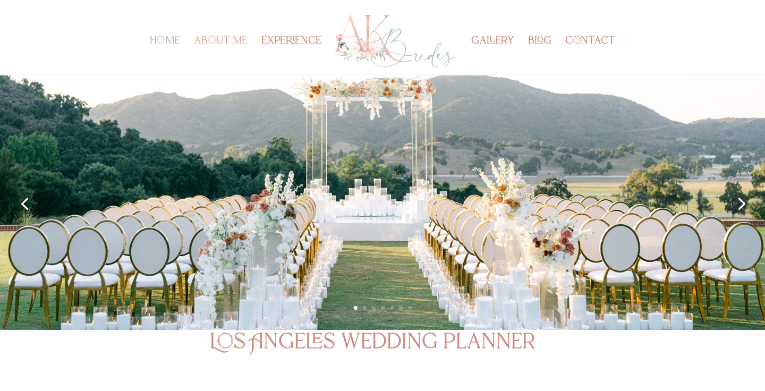
click at [225, 44] on link "about me" at bounding box center [221, 55] width 54 height 37
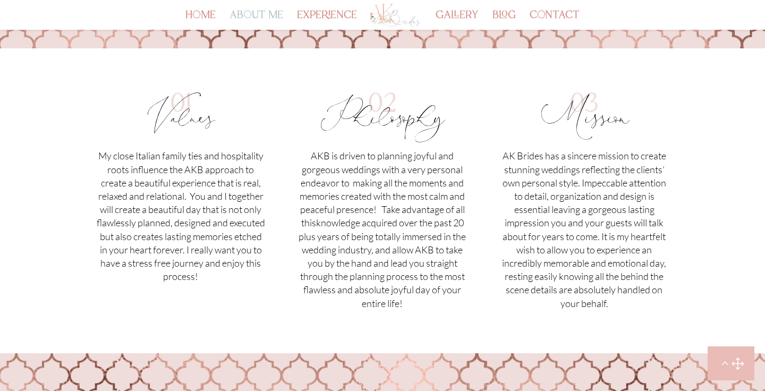
scroll to position [757, 0]
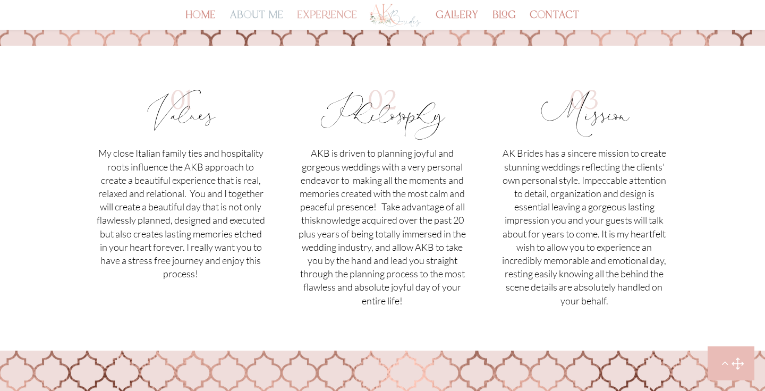
click at [334, 12] on link "experience" at bounding box center [327, 21] width 60 height 18
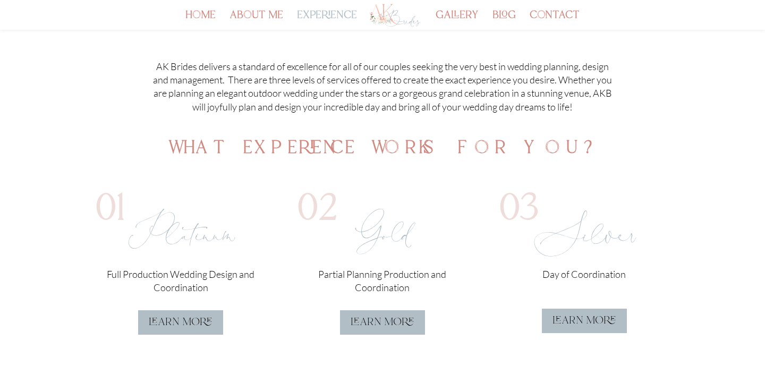
scroll to position [207, 0]
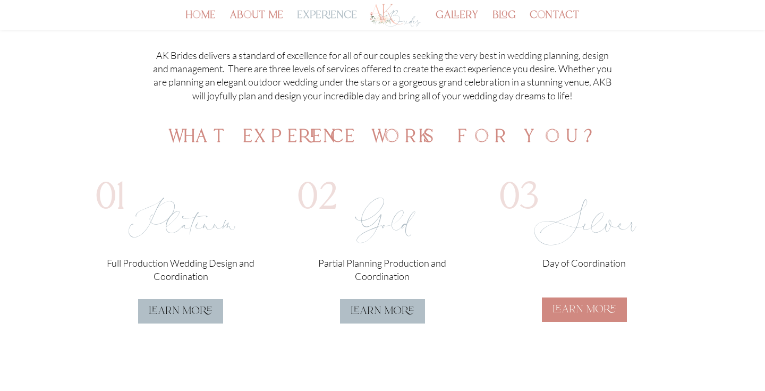
click at [564, 313] on link "learn more" at bounding box center [584, 310] width 85 height 24
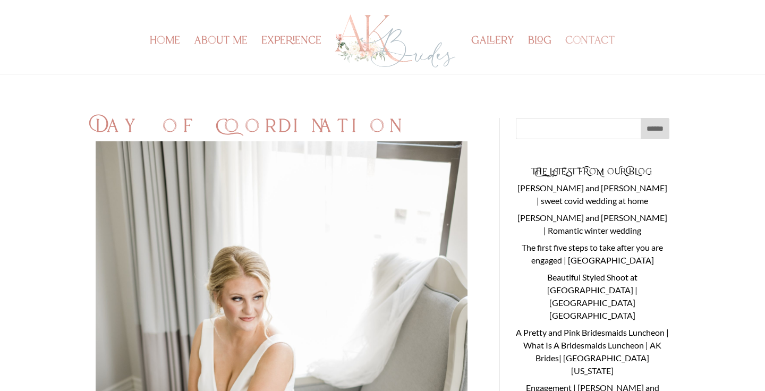
click at [588, 38] on link "contact" at bounding box center [590, 55] width 50 height 37
